Goal: Task Accomplishment & Management: Use online tool/utility

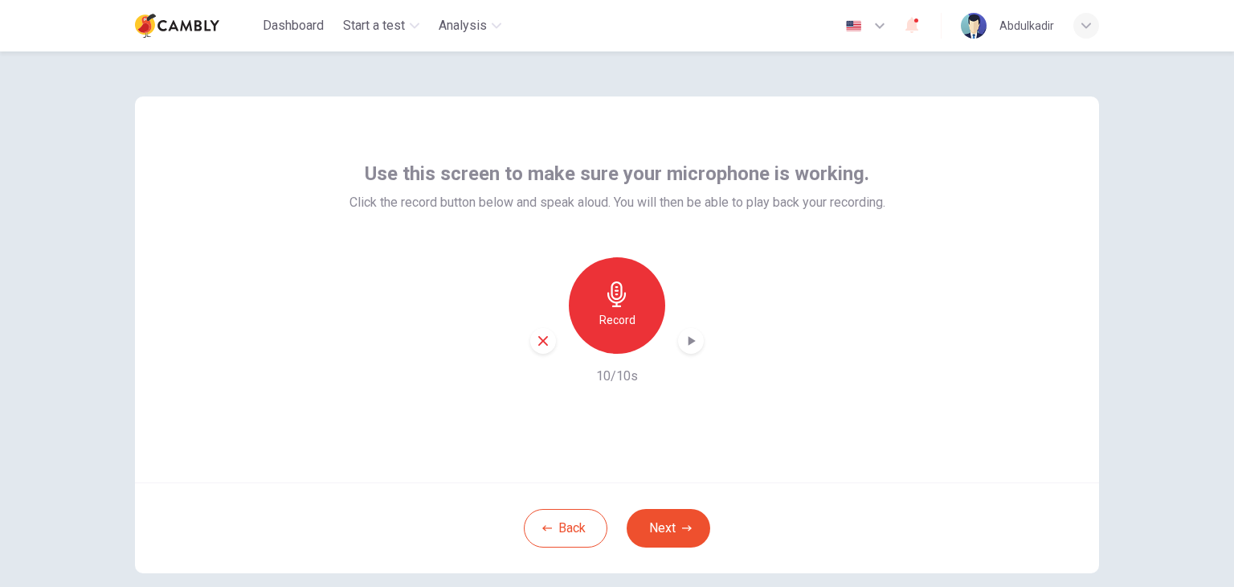
drag, startPoint x: 444, startPoint y: 419, endPoint x: 463, endPoint y: 405, distance: 23.0
click at [444, 419] on div "Use this screen to make sure your microphone is working. Click the record butto…" at bounding box center [617, 289] width 964 height 386
click at [612, 300] on icon "button" at bounding box center [617, 294] width 26 height 26
click at [690, 339] on icon "button" at bounding box center [691, 341] width 16 height 16
click at [743, 412] on div "Use this screen to make sure your microphone is working. Click the record butto…" at bounding box center [617, 289] width 964 height 386
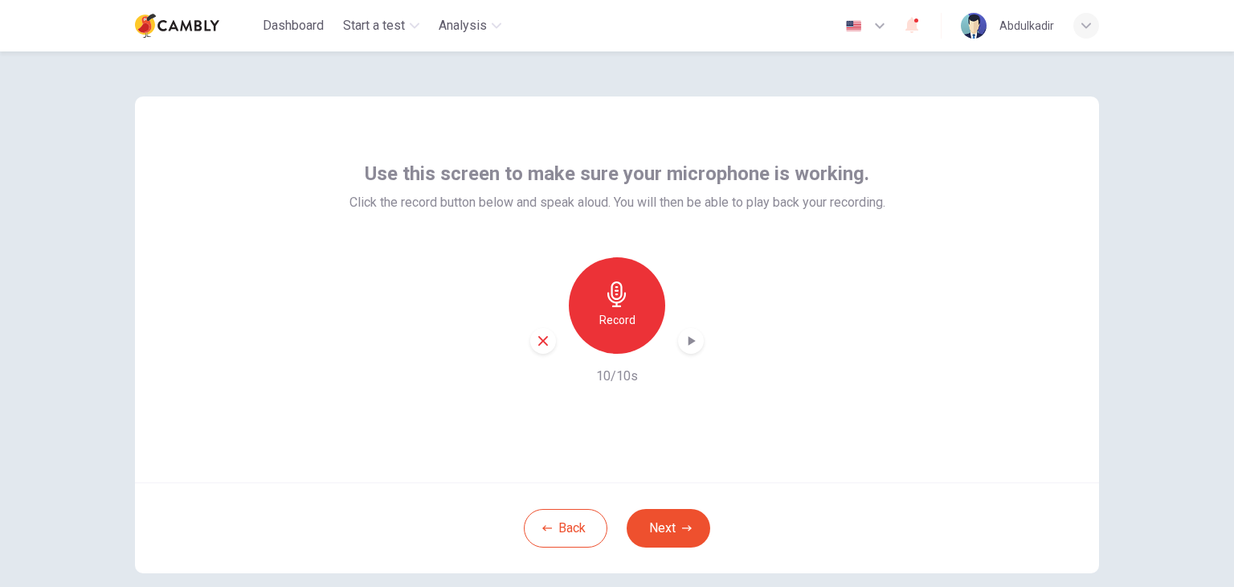
click at [781, 349] on div "Record 10/10s" at bounding box center [618, 321] width 536 height 129
click at [613, 290] on icon "button" at bounding box center [617, 294] width 18 height 26
click at [683, 342] on icon "button" at bounding box center [691, 341] width 16 height 16
click at [689, 338] on icon "button" at bounding box center [692, 341] width 7 height 10
click at [665, 391] on div "Use this screen to make sure your microphone is working. Click the record butto…" at bounding box center [617, 289] width 964 height 386
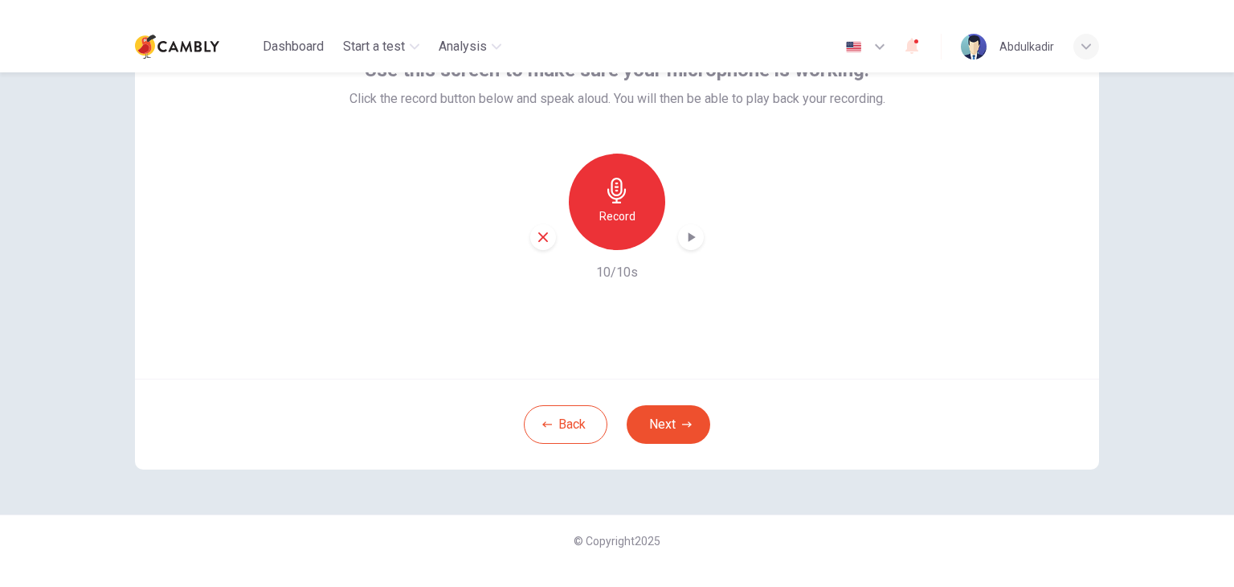
scroll to position [44, 0]
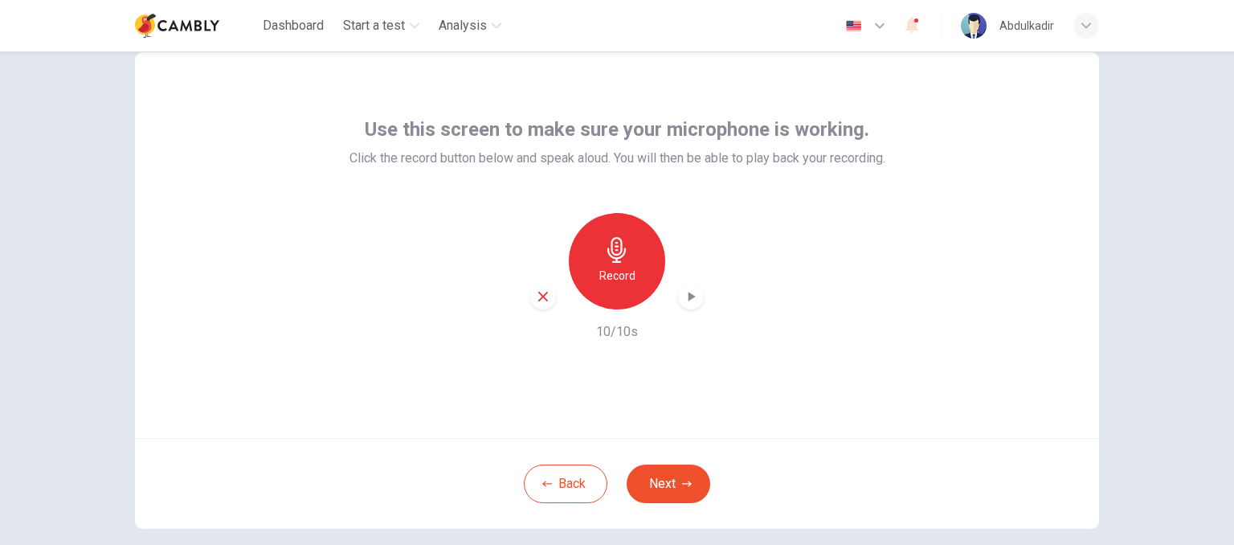
click at [616, 274] on h6 "Record" at bounding box center [617, 275] width 36 height 19
click at [689, 298] on icon "button" at bounding box center [692, 297] width 7 height 10
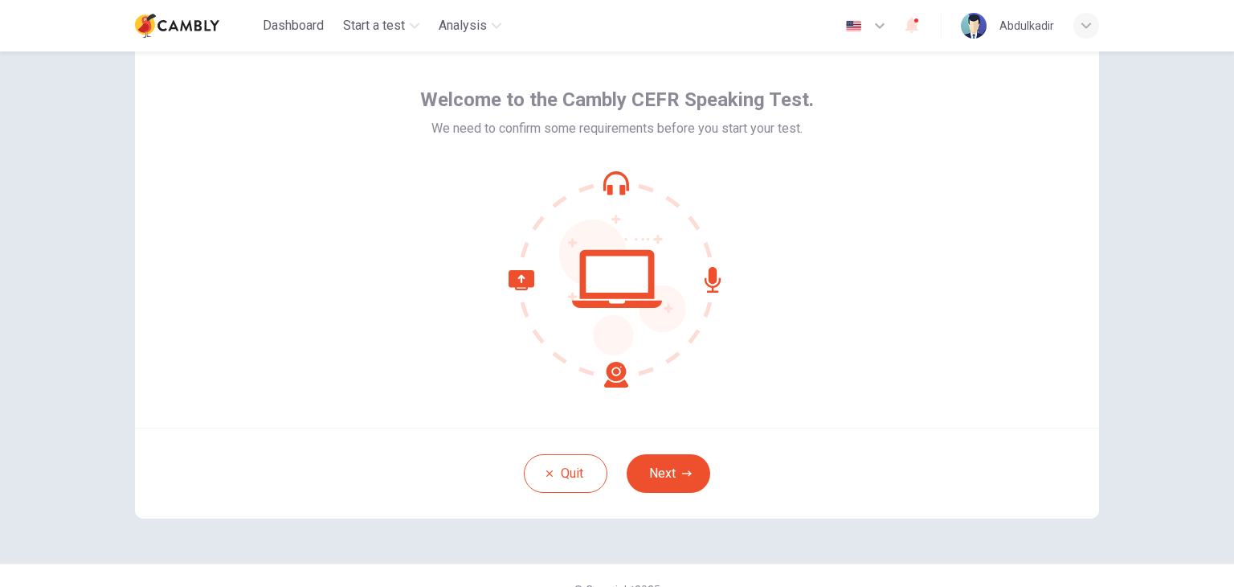
scroll to position [83, 0]
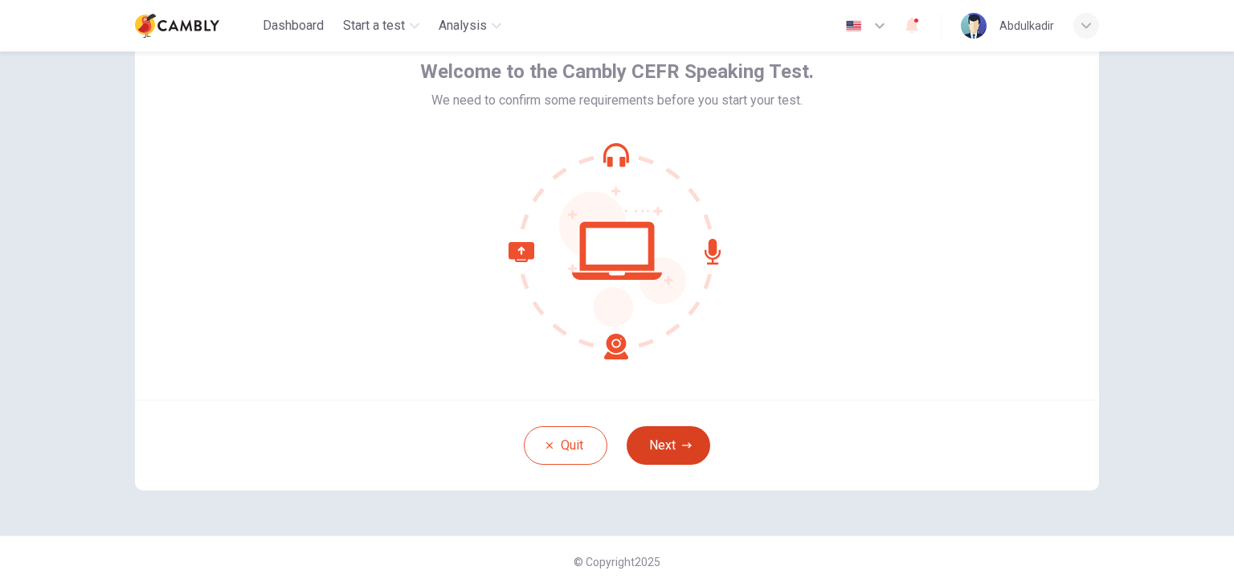
click at [689, 440] on button "Next" at bounding box center [669, 445] width 84 height 39
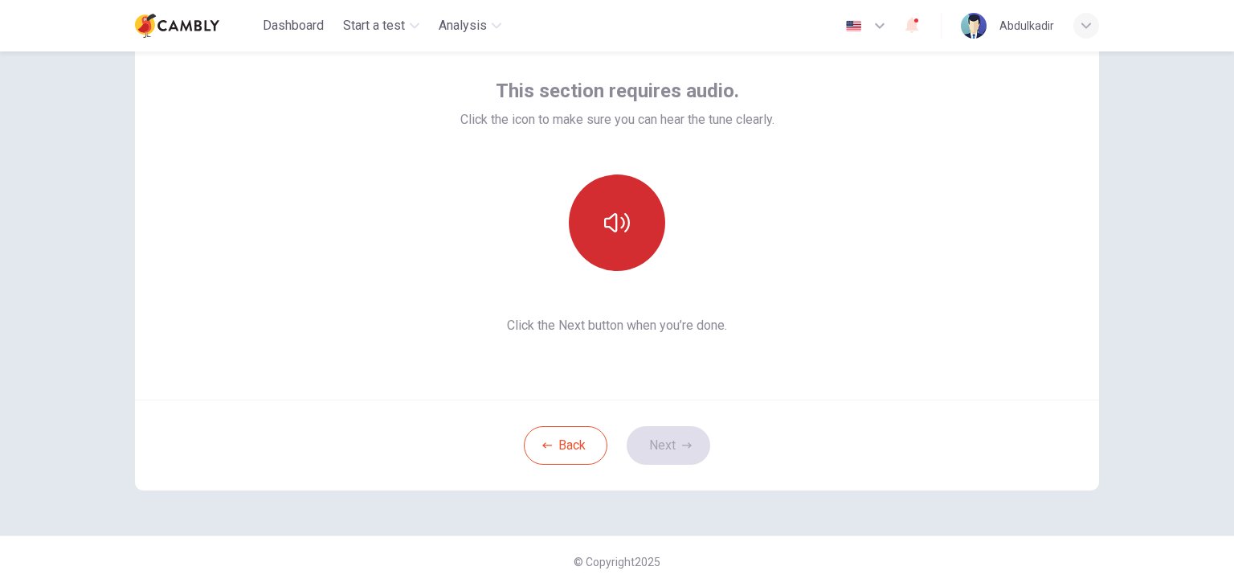
click at [640, 206] on button "button" at bounding box center [617, 222] width 96 height 96
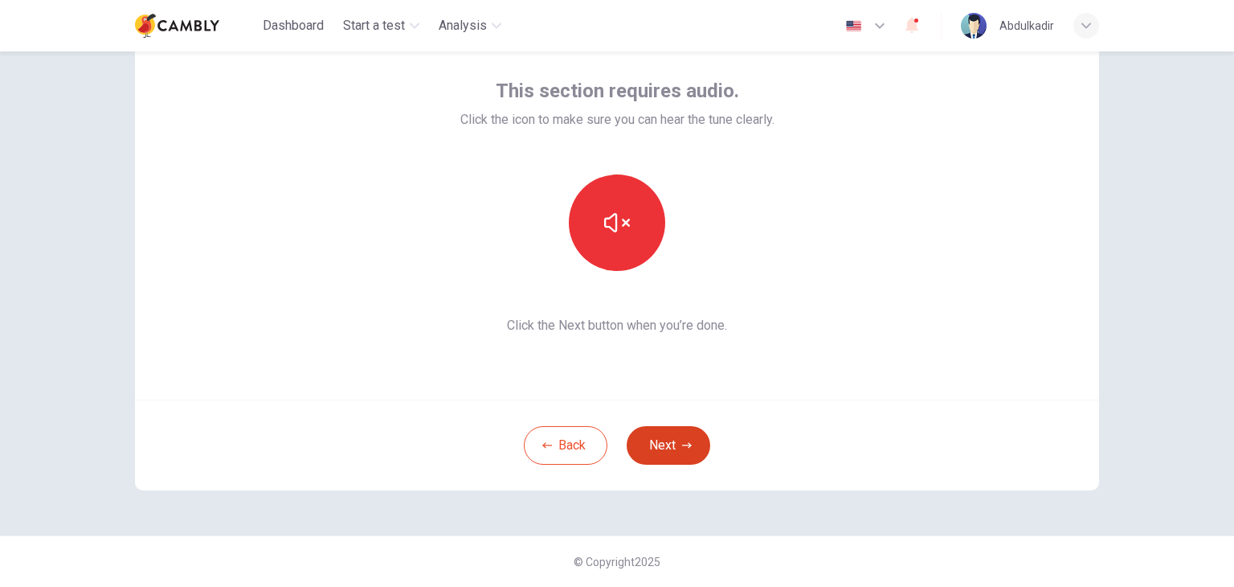
click at [676, 444] on button "Next" at bounding box center [669, 445] width 84 height 39
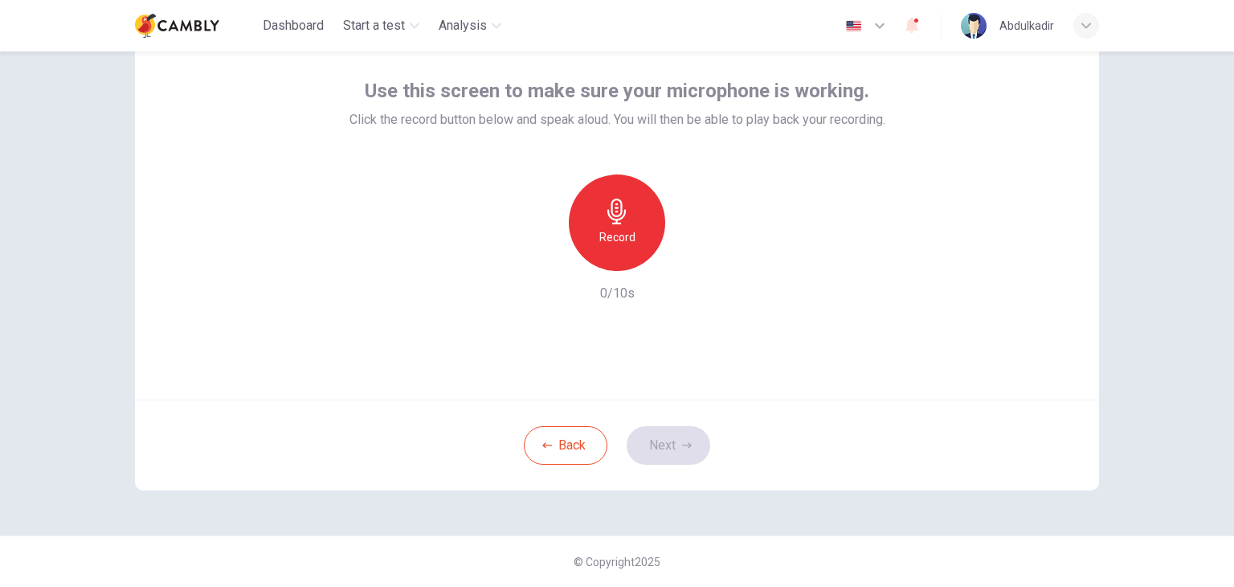
click at [636, 222] on div "Record" at bounding box center [617, 222] width 96 height 96
click at [689, 260] on icon "button" at bounding box center [692, 258] width 7 height 10
click at [689, 255] on icon "button" at bounding box center [692, 258] width 7 height 10
click at [687, 260] on icon "button" at bounding box center [691, 258] width 16 height 16
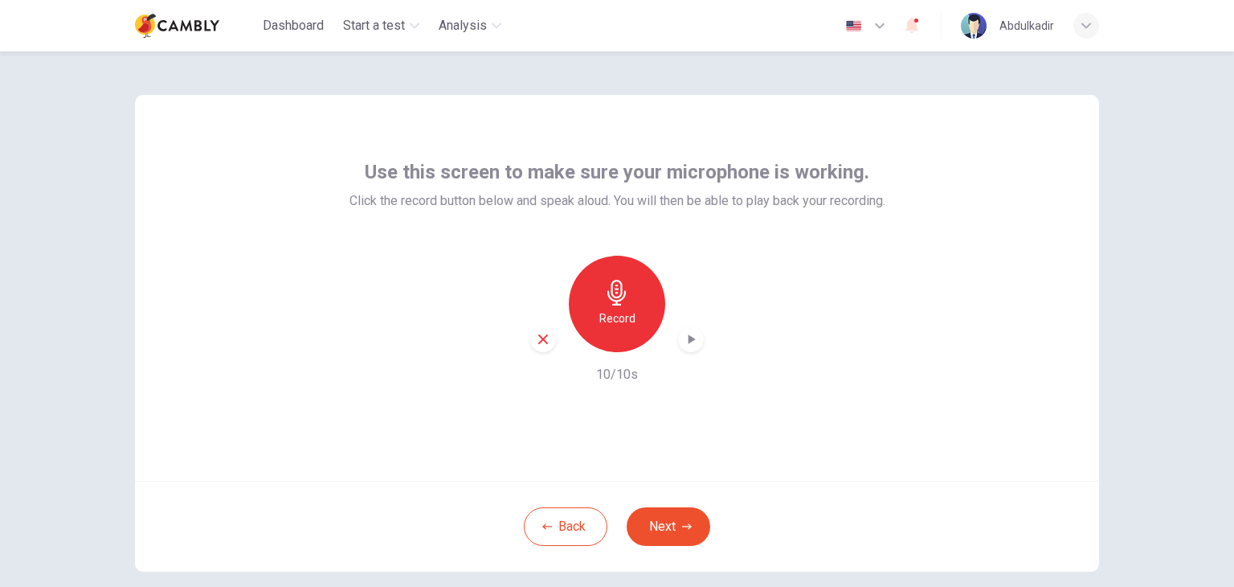
scroll to position [0, 0]
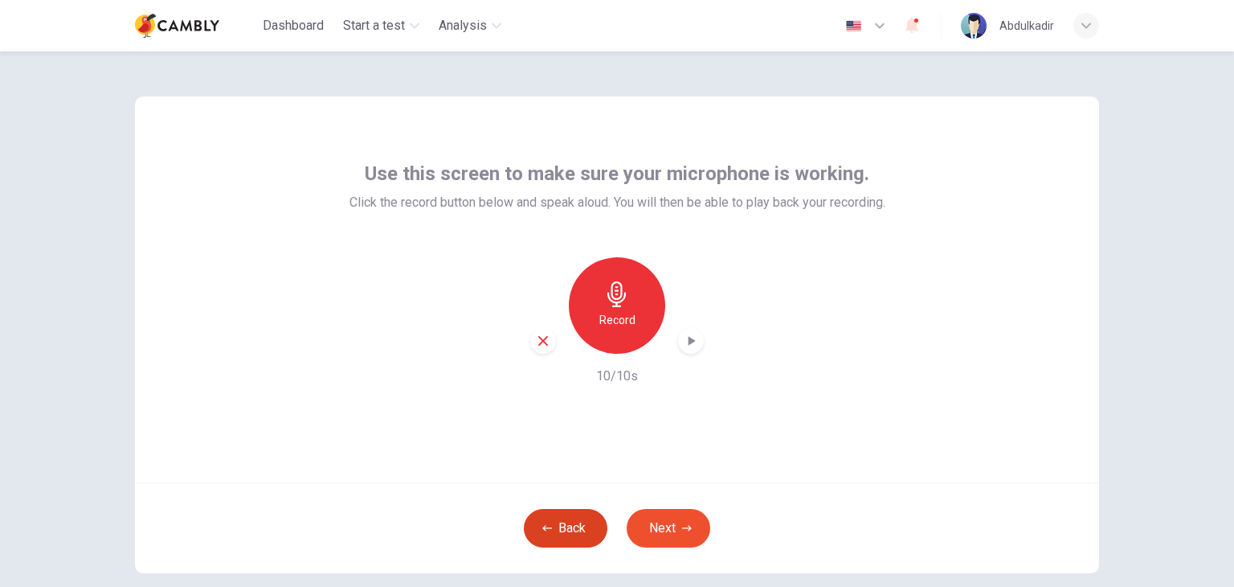
click at [574, 534] on button "Back" at bounding box center [566, 528] width 84 height 39
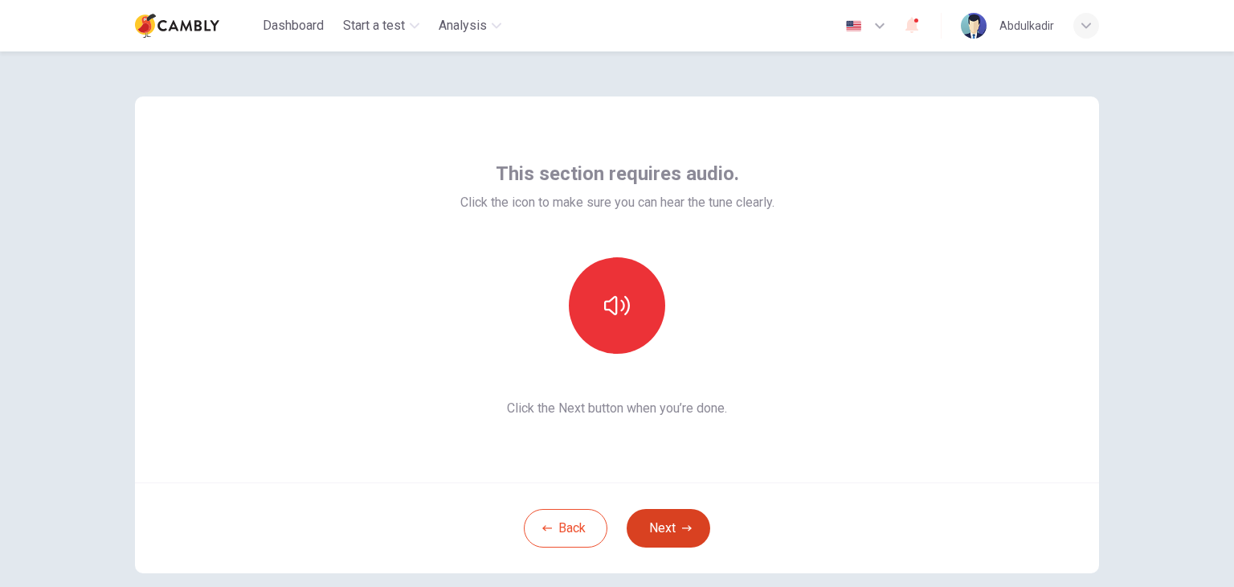
click at [647, 524] on button "Next" at bounding box center [669, 528] width 84 height 39
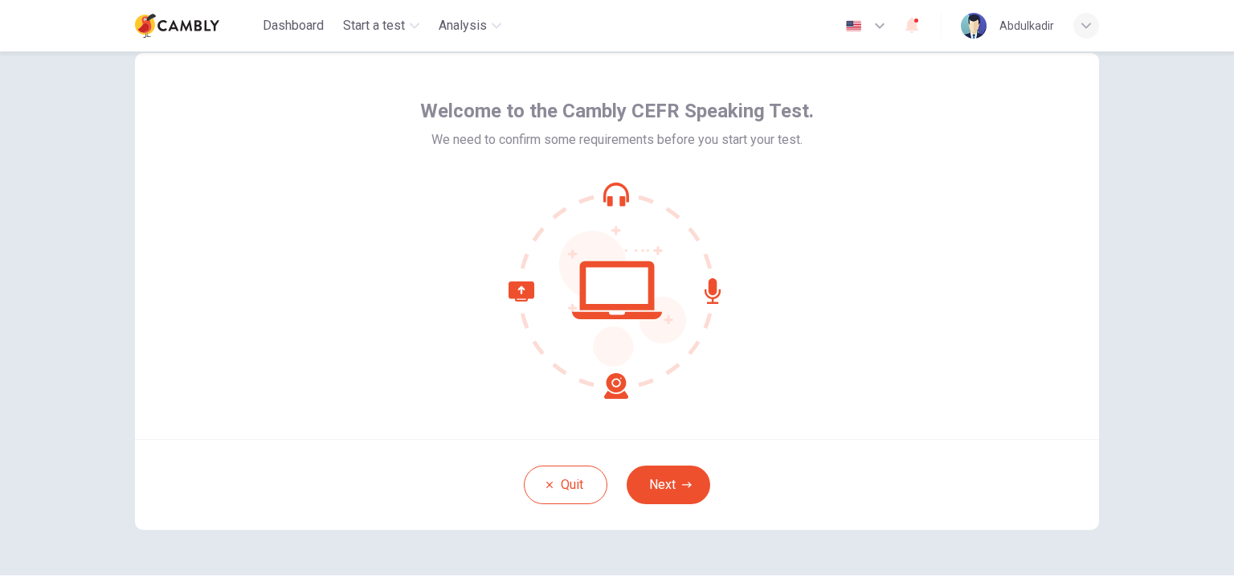
scroll to position [80, 0]
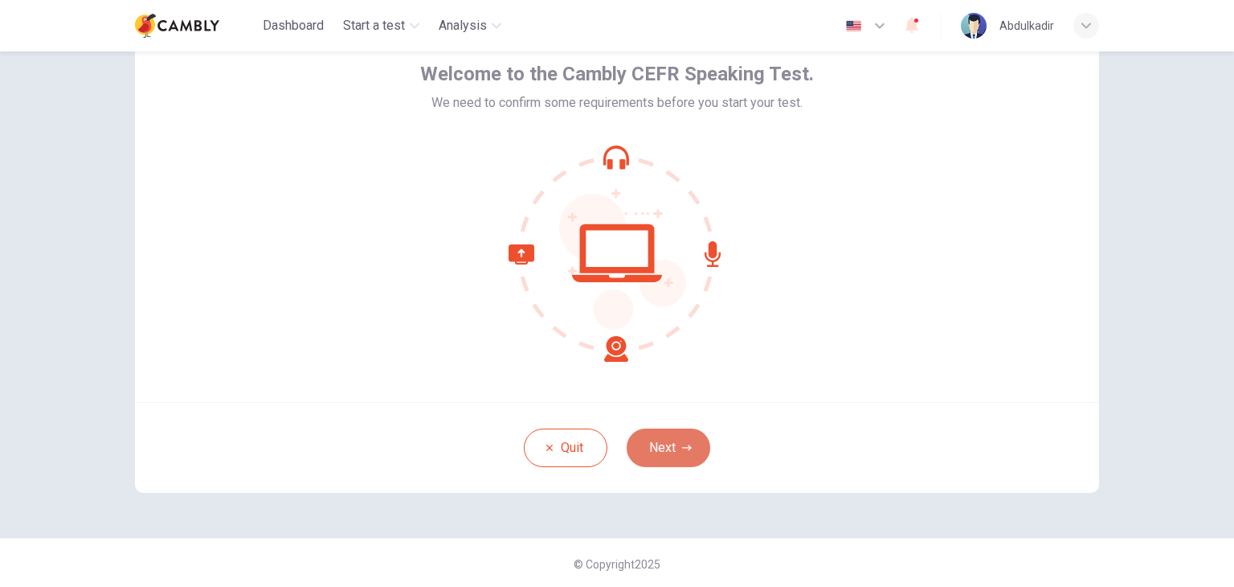
click at [682, 448] on icon "button" at bounding box center [687, 448] width 10 height 10
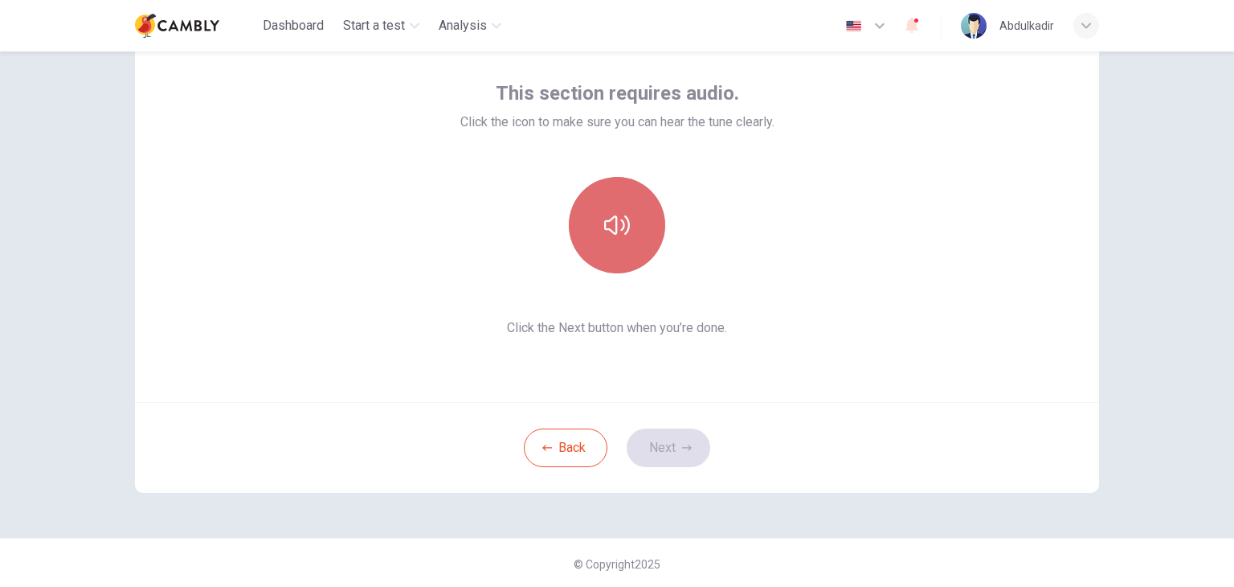
click at [604, 197] on button "button" at bounding box center [617, 225] width 96 height 96
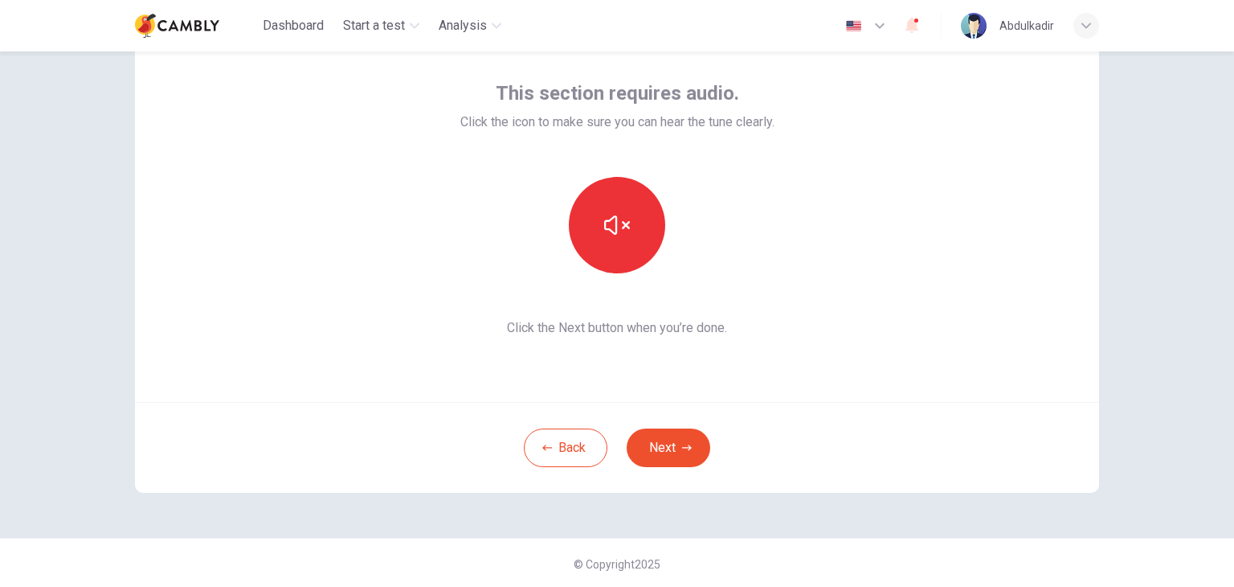
click at [821, 278] on div "This section requires audio. Click the icon to make sure you can hear the tune …" at bounding box center [617, 209] width 964 height 386
click at [619, 243] on button "button" at bounding box center [617, 225] width 96 height 96
click at [630, 223] on button "button" at bounding box center [617, 225] width 96 height 96
click at [669, 457] on button "Next" at bounding box center [669, 447] width 84 height 39
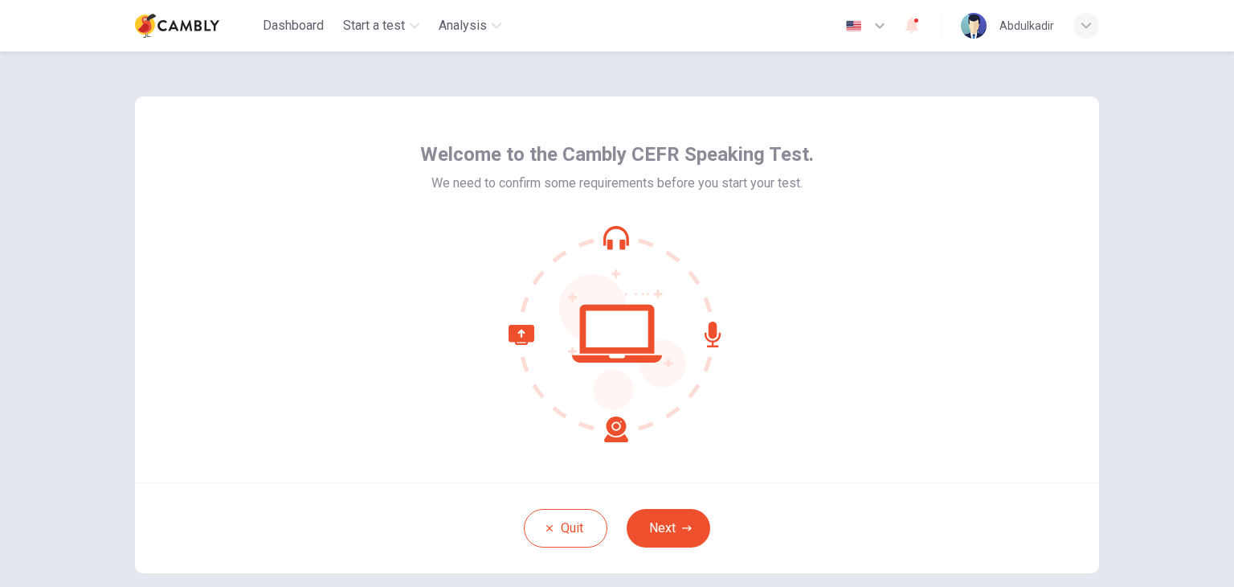
click at [667, 526] on button "Next" at bounding box center [669, 528] width 84 height 39
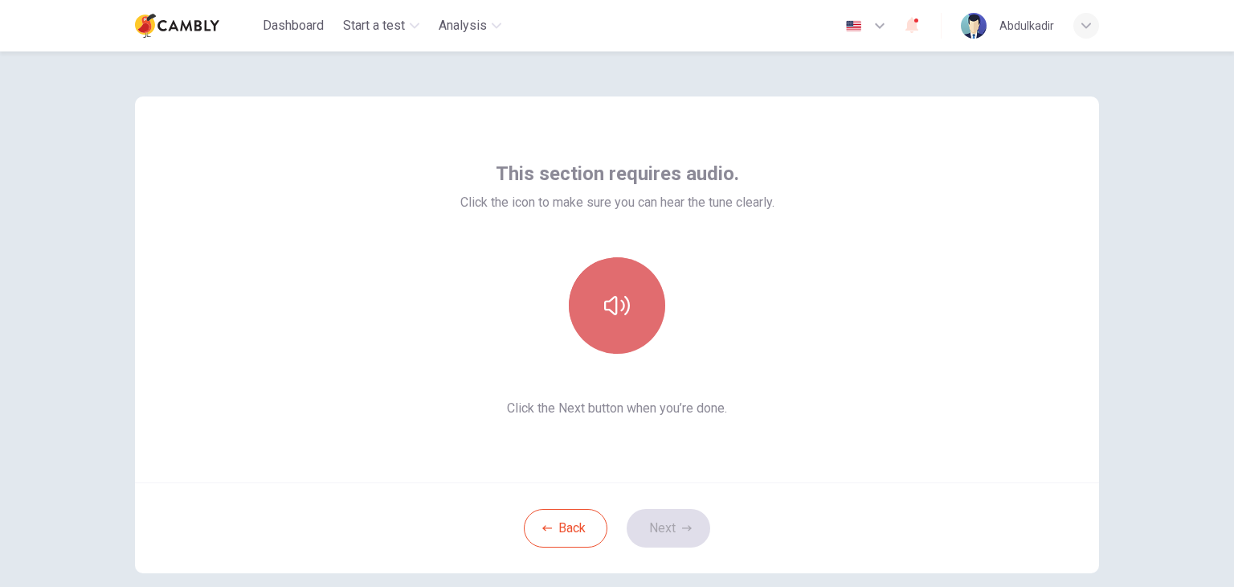
click at [591, 298] on button "button" at bounding box center [617, 305] width 96 height 96
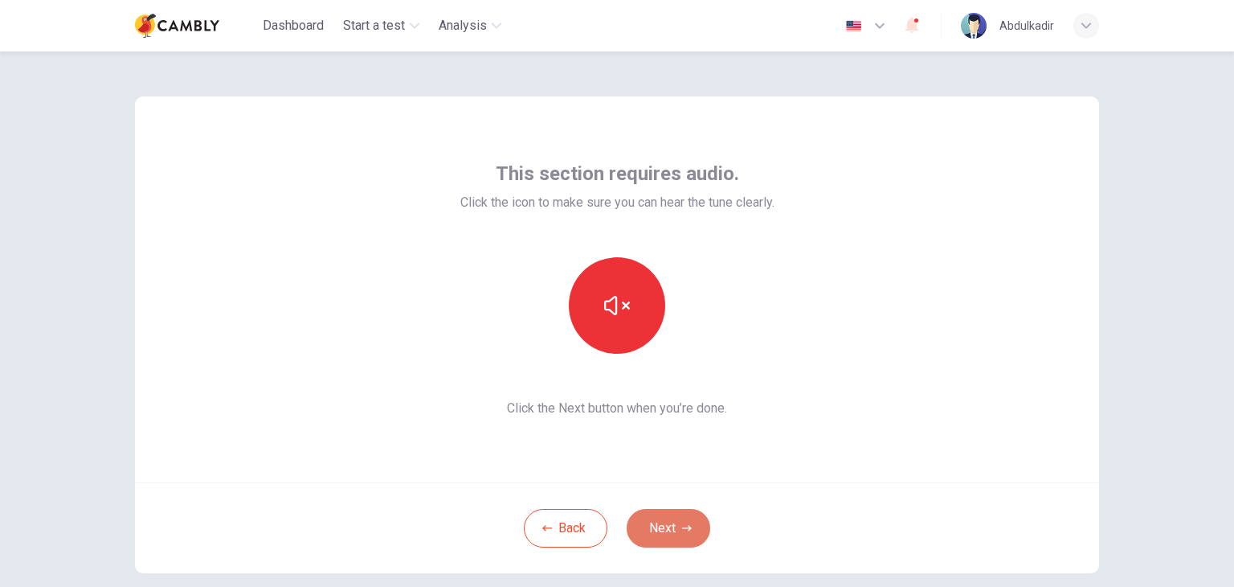
click at [678, 522] on button "Next" at bounding box center [669, 528] width 84 height 39
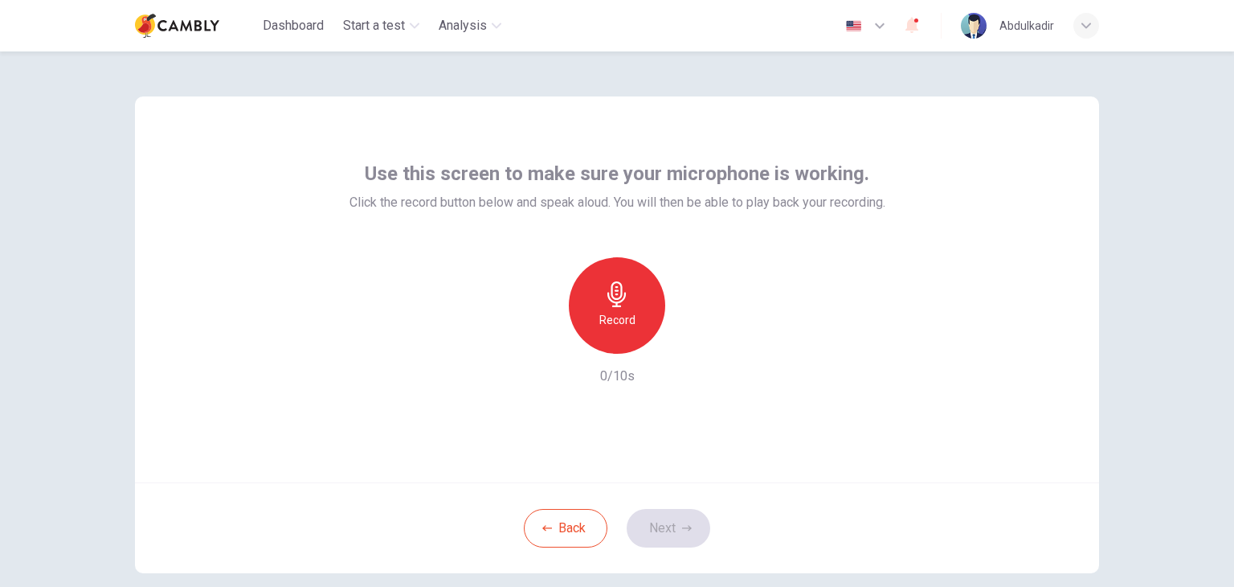
click at [623, 293] on icon "button" at bounding box center [617, 294] width 26 height 26
click at [691, 341] on icon "button" at bounding box center [691, 341] width 16 height 16
click at [682, 517] on button "Next" at bounding box center [669, 528] width 84 height 39
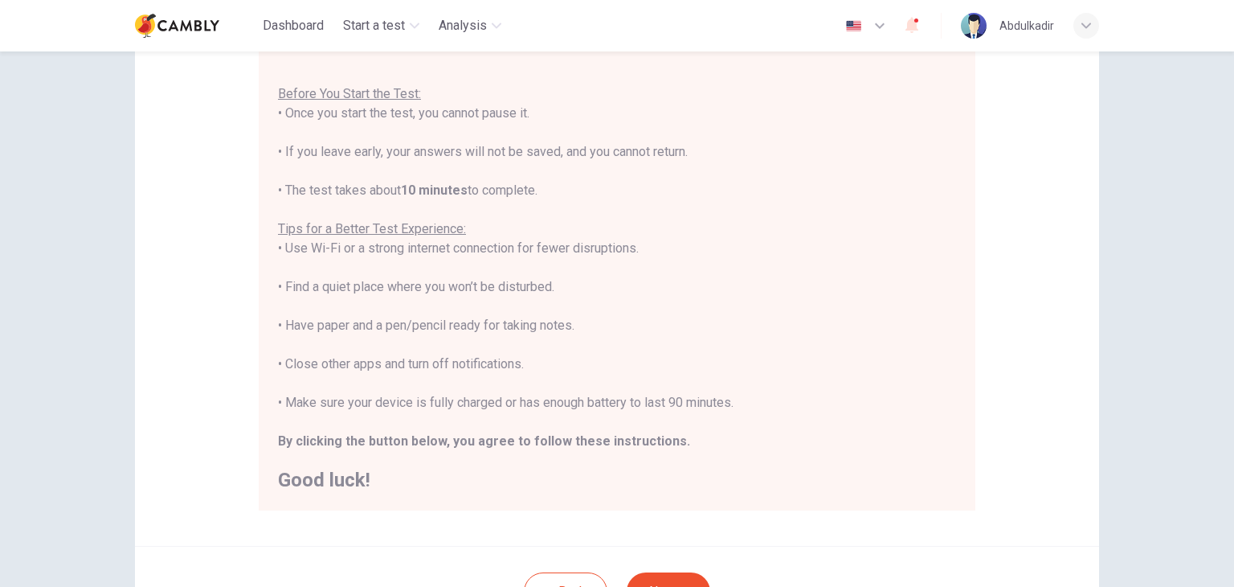
scroll to position [241, 0]
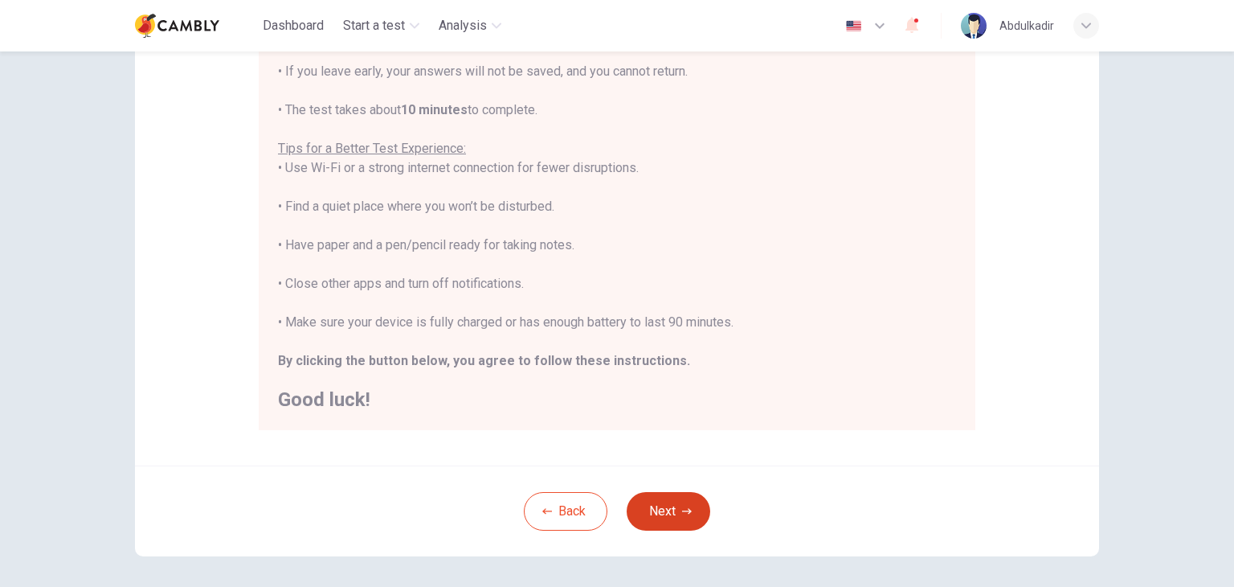
click at [653, 512] on button "Next" at bounding box center [669, 511] width 84 height 39
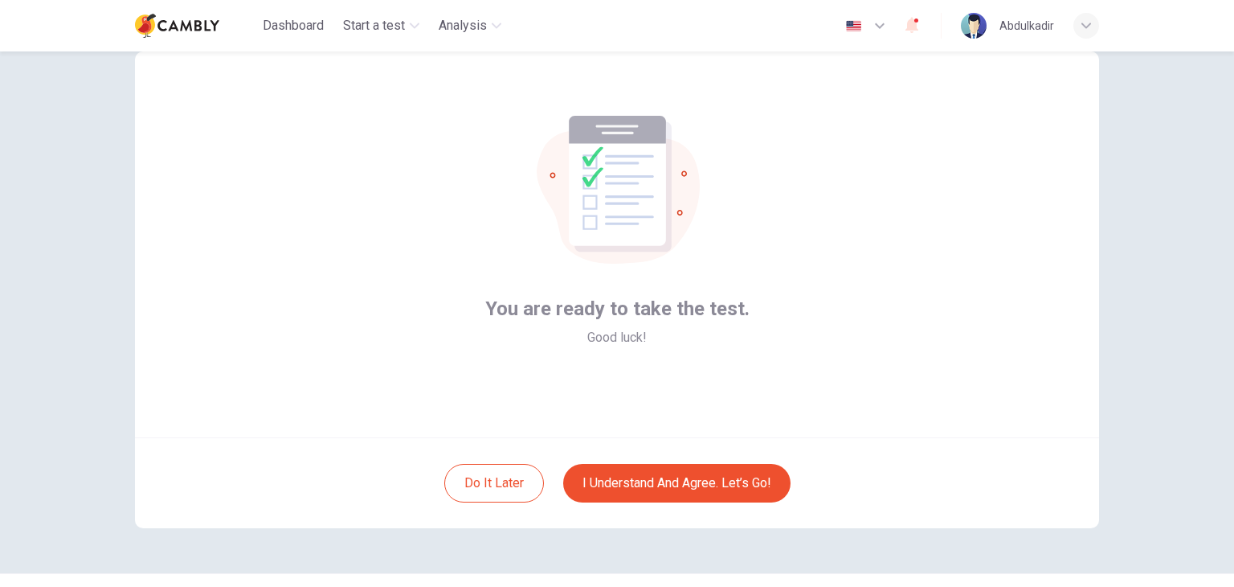
scroll to position [83, 0]
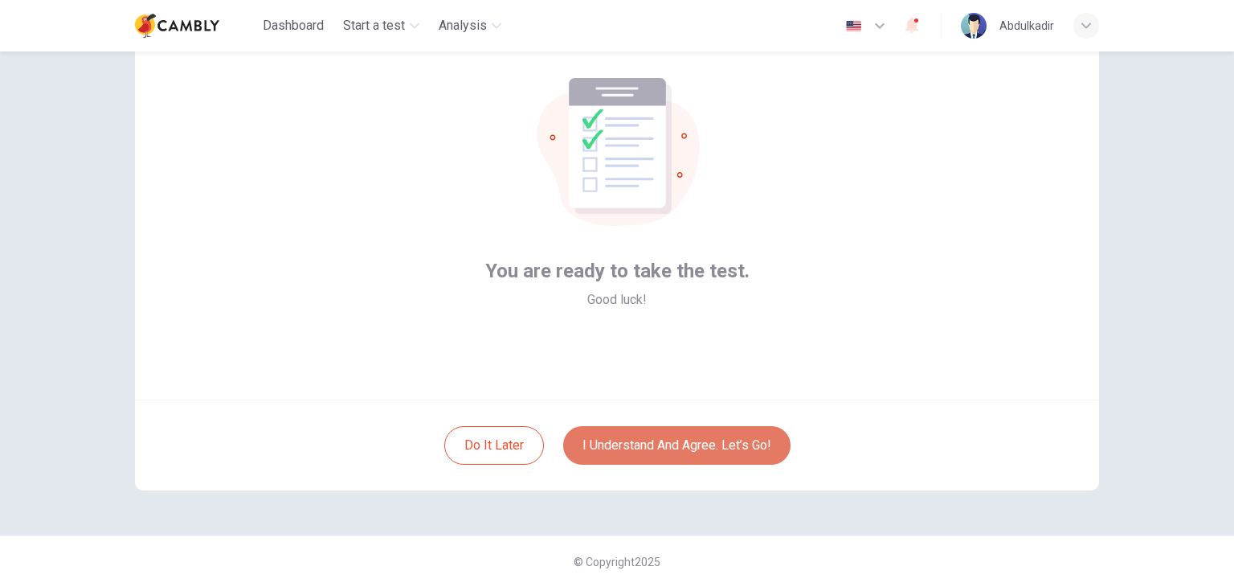
click at [739, 446] on button "I understand and agree. Let’s go!" at bounding box center [676, 445] width 227 height 39
